Goal: Communication & Community: Answer question/provide support

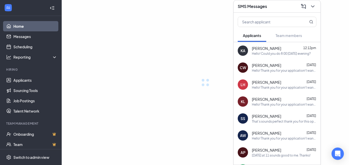
click at [281, 5] on div "SMS Messages" at bounding box center [277, 6] width 79 height 8
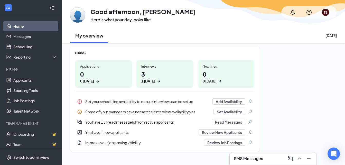
scroll to position [74, 0]
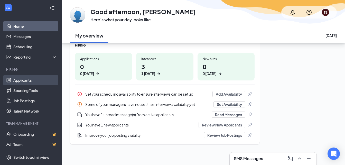
click at [20, 80] on link "Applicants" at bounding box center [35, 80] width 44 height 10
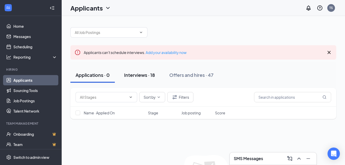
click at [141, 76] on div "Interviews · 18" at bounding box center [139, 75] width 31 height 6
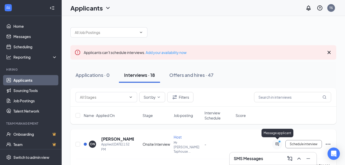
click at [279, 142] on icon "ActiveChat" at bounding box center [277, 144] width 6 height 4
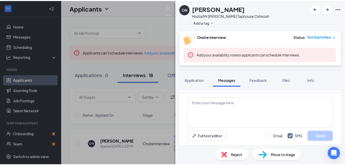
scroll to position [134, 0]
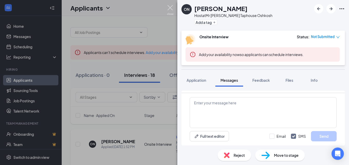
click at [171, 5] on img at bounding box center [170, 10] width 6 height 10
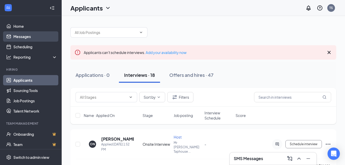
click at [25, 33] on link "Messages" at bounding box center [35, 36] width 44 height 10
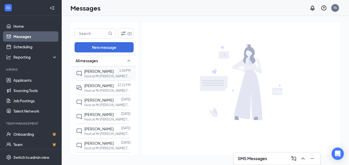
click at [96, 73] on span "[PERSON_NAME]" at bounding box center [98, 71] width 29 height 5
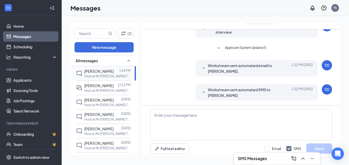
scroll to position [23, 0]
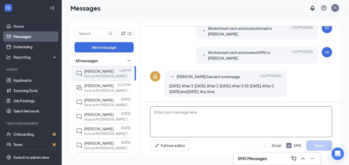
click at [185, 115] on textarea at bounding box center [241, 121] width 182 height 31
click at [104, 84] on span "[PERSON_NAME]" at bounding box center [98, 85] width 29 height 5
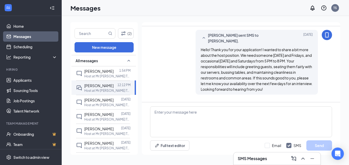
scroll to position [125, 0]
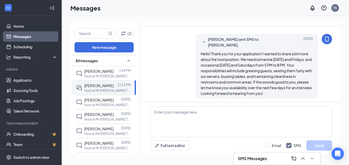
drag, startPoint x: 201, startPoint y: 47, endPoint x: 301, endPoint y: 92, distance: 110.1
click at [301, 92] on div "[PERSON_NAME] sent SMS to [PERSON_NAME]. [DATE] Hello! Thank you for your appli…" at bounding box center [257, 66] width 122 height 65
copy span "Hello! Thank you for your application! I wanted to share a bit more about the h…"
click at [99, 72] on span "[PERSON_NAME]" at bounding box center [98, 71] width 29 height 5
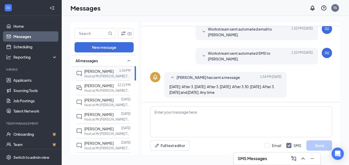
scroll to position [60, 0]
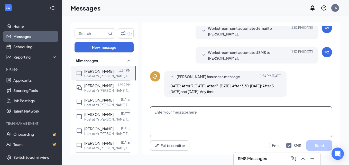
click at [162, 114] on textarea at bounding box center [241, 121] width 182 height 31
paste textarea "Hello! Thank you for your application! I wanted to share a bit more about the h…"
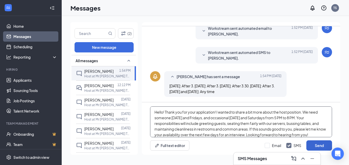
type textarea "Hello! Thank you for your application! I wanted to share a bit more about the h…"
click at [319, 145] on button "Send" at bounding box center [319, 145] width 26 height 10
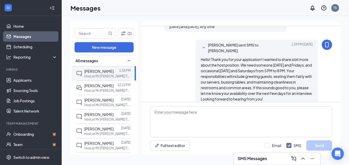
scroll to position [127, 0]
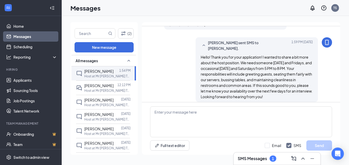
click at [258, 156] on h3 "SMS Messages" at bounding box center [252, 159] width 29 height 6
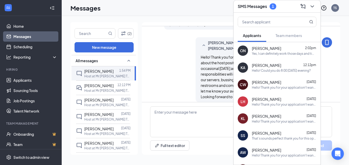
click at [267, 52] on div "Yes, I can definitely work those days and times, and I had past experience with…" at bounding box center [284, 53] width 65 height 4
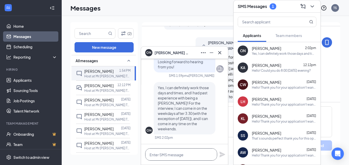
click at [184, 153] on textarea at bounding box center [181, 154] width 72 height 12
click at [173, 154] on textarea "Great!" at bounding box center [181, 154] width 72 height 12
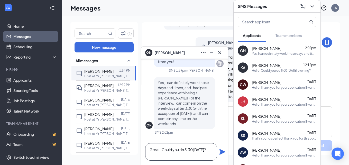
type textarea "Great! Could you do 3:30 [DATE]?"
click at [221, 151] on icon "Plane" at bounding box center [223, 152] width 6 height 6
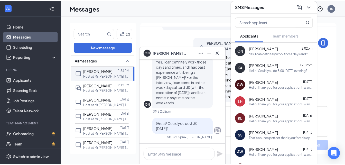
scroll to position [0, 0]
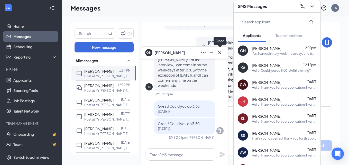
click at [219, 54] on icon "Cross" at bounding box center [220, 53] width 6 height 6
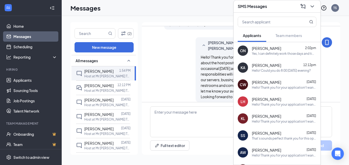
click at [284, 5] on div "SMS Messages" at bounding box center [277, 6] width 79 height 8
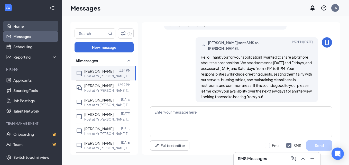
click at [19, 23] on link "Home" at bounding box center [35, 26] width 44 height 10
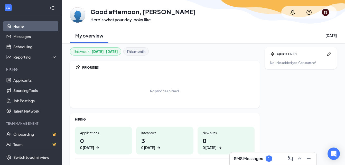
click at [250, 157] on h3 "SMS Messages" at bounding box center [248, 159] width 29 height 6
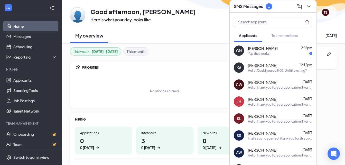
click at [194, 56] on div "This week : [DATE] - [DATE] This month PRIORITIES No priorities pinned. HIRING …" at bounding box center [165, 127] width 190 height 161
click at [289, 4] on div "SMS Messages 1" at bounding box center [273, 6] width 79 height 8
